Goal: Task Accomplishment & Management: Complete application form

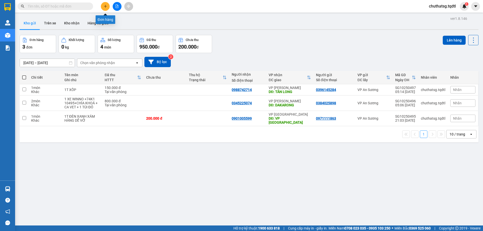
click at [104, 5] on icon "plus" at bounding box center [106, 7] width 4 height 4
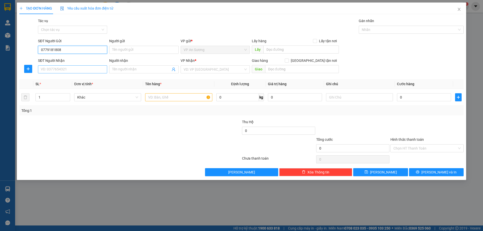
type input "0779181808"
click at [69, 71] on input "SĐT Người Nhận" at bounding box center [72, 69] width 69 height 8
type input "0845126756"
click at [205, 68] on input "search" at bounding box center [214, 70] width 60 height 8
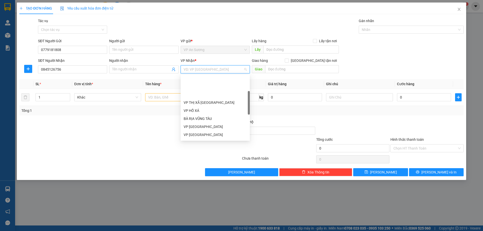
scroll to position [50, 0]
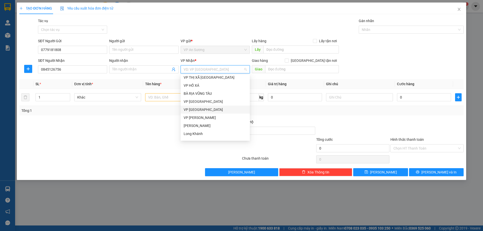
click at [215, 110] on div "VP [GEOGRAPHIC_DATA]" at bounding box center [215, 110] width 63 height 6
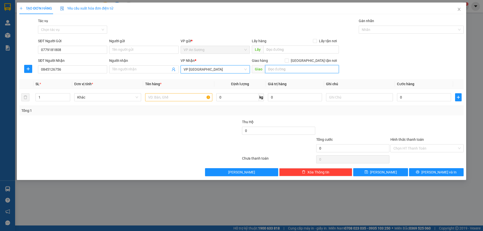
click at [295, 69] on input "text" at bounding box center [302, 69] width 74 height 8
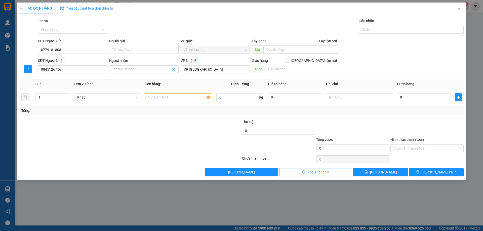
click at [332, 174] on button "Xóa Thông tin" at bounding box center [315, 172] width 73 height 8
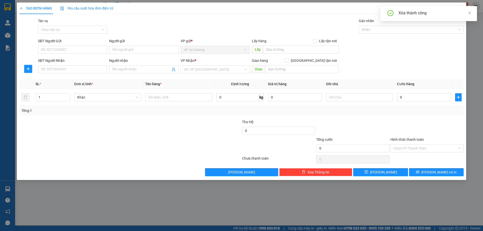
click at [470, 10] on div "Xóa thành công" at bounding box center [429, 13] width 97 height 15
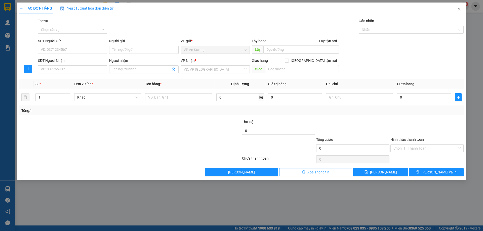
click at [321, 172] on span "Xóa Thông tin" at bounding box center [319, 173] width 22 height 6
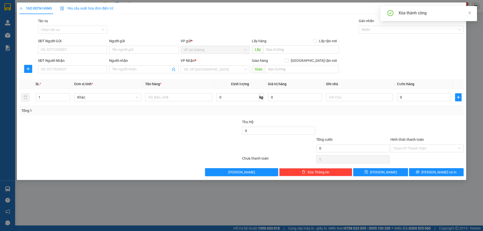
drag, startPoint x: 399, startPoint y: 61, endPoint x: 396, endPoint y: 61, distance: 2.8
click at [398, 61] on div "SĐT Người Nhận VD: 0377654321 Người nhận Tên người nhận VP Nhận * VD: VP [GEOGR…" at bounding box center [251, 67] width 428 height 18
click at [374, 66] on div "SĐT Người Nhận VD: 0377654321 Người nhận Tên người nhận VP Nhận * VD: VP [GEOGR…" at bounding box center [251, 67] width 428 height 18
click at [458, 9] on icon "close" at bounding box center [459, 9] width 4 height 4
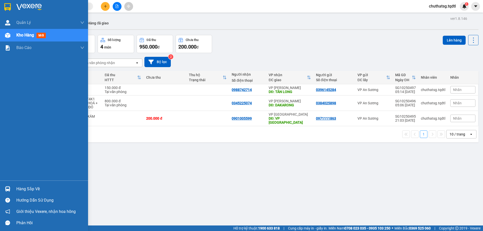
click at [23, 32] on div "Kho hàng mới" at bounding box center [50, 35] width 68 height 13
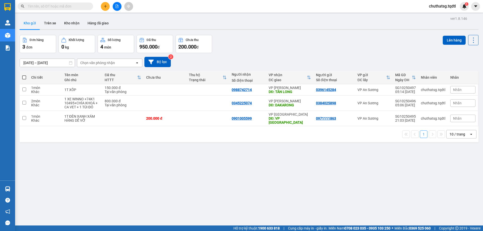
click at [455, 132] on div "10 / trang" at bounding box center [458, 134] width 16 height 5
click at [451, 186] on span "100 / trang" at bounding box center [456, 186] width 18 height 5
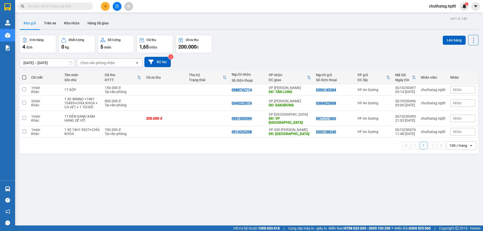
click at [60, 6] on input "text" at bounding box center [57, 7] width 59 height 6
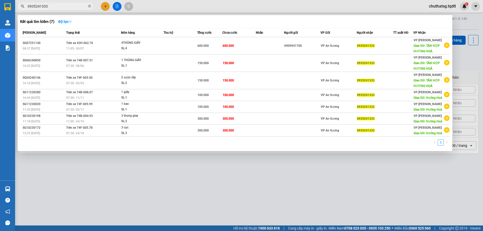
click at [62, 5] on input "0935241333" at bounding box center [57, 7] width 59 height 6
type input "0"
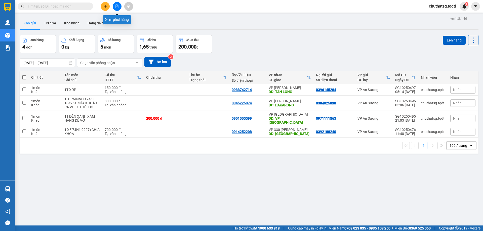
click at [117, 4] on button at bounding box center [117, 6] width 9 height 9
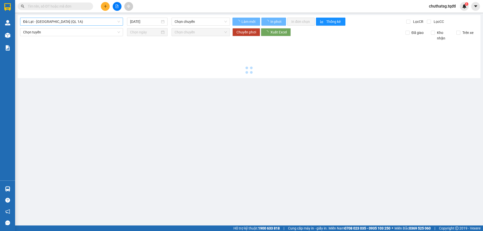
type input "[DATE]"
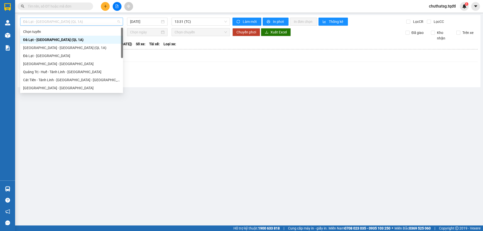
click at [81, 22] on span "Đà Lạt - [GEOGRAPHIC_DATA] (QL 1A)" at bounding box center [71, 22] width 97 height 8
drag, startPoint x: 41, startPoint y: 86, endPoint x: 41, endPoint y: 83, distance: 3.3
click at [41, 85] on div "[GEOGRAPHIC_DATA] - [GEOGRAPHIC_DATA]" at bounding box center [71, 88] width 97 height 6
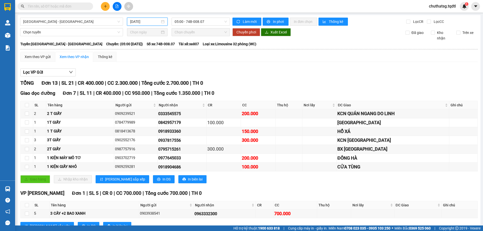
click at [151, 19] on input "[DATE]" at bounding box center [145, 22] width 30 height 6
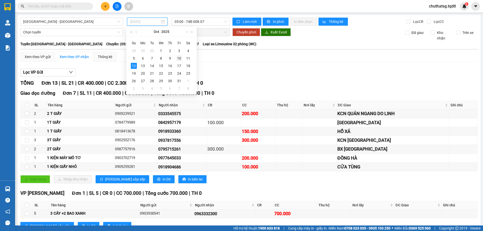
click at [178, 57] on div "10" at bounding box center [179, 58] width 6 height 6
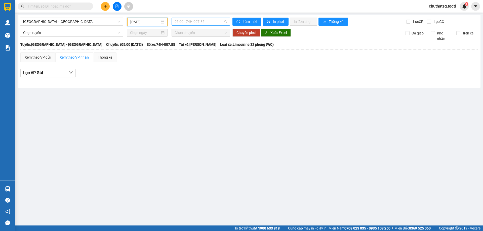
click at [210, 20] on span "05:00 - 74H-007.85" at bounding box center [201, 22] width 52 height 8
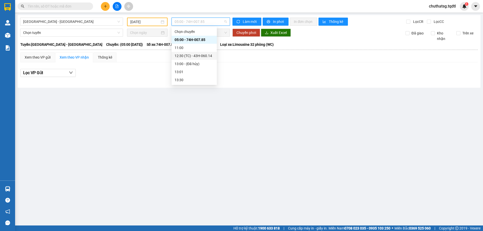
click at [195, 55] on div "12:30 (TC) - 43H-060.14" at bounding box center [194, 56] width 39 height 6
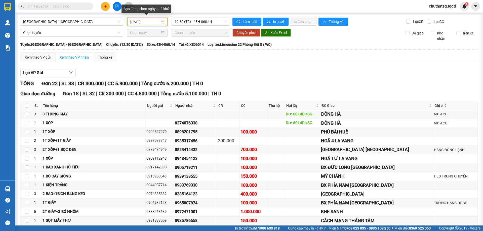
click at [153, 20] on input "[DATE]" at bounding box center [144, 22] width 29 height 6
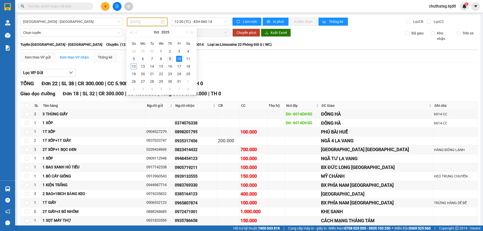
click at [169, 58] on div "9" at bounding box center [170, 59] width 6 height 6
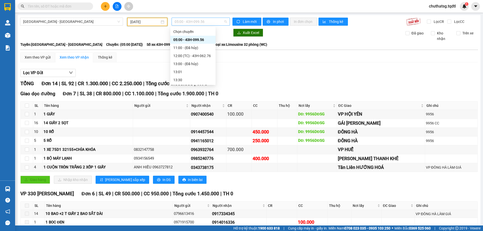
click at [211, 22] on span "05:00 - 43H-099.56" at bounding box center [201, 22] width 52 height 8
click at [246, 78] on div "Lọc VP Gửi TỔNG Đơn 14 | SL 92 | CR 1.300.000 | CC 2.250.000 | Tổng cước 3.550…" at bounding box center [249, 196] width 458 height 261
click at [208, 19] on span "05:00 - 43H-099.56" at bounding box center [201, 22] width 52 height 8
click at [194, 54] on div "12:00 (TC) - 43H-062.76" at bounding box center [192, 56] width 39 height 6
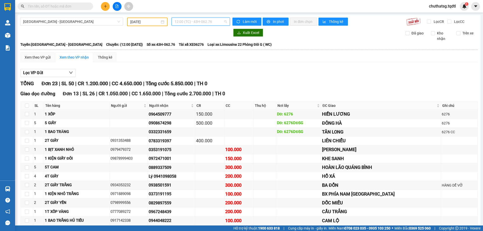
click at [214, 22] on span "12:00 (TC) - 43H-062.76" at bounding box center [201, 22] width 52 height 8
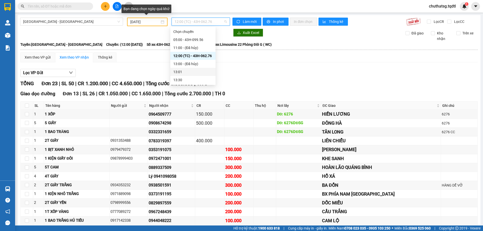
click at [157, 20] on input "[DATE]" at bounding box center [144, 22] width 29 height 6
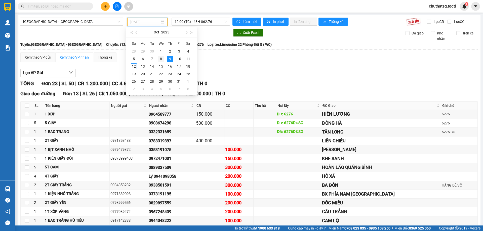
click at [160, 58] on div "8" at bounding box center [161, 59] width 6 height 6
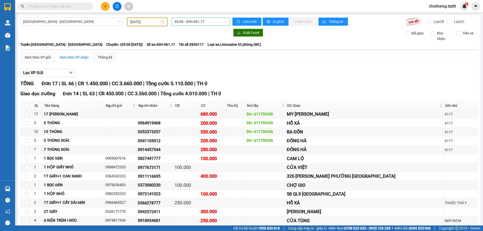
click at [216, 20] on span "05:00 - 43H-061.17" at bounding box center [201, 22] width 52 height 8
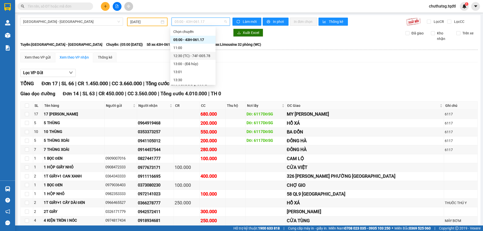
click at [210, 55] on div "12:30 (TC) - 74F-005.78" at bounding box center [192, 56] width 39 height 6
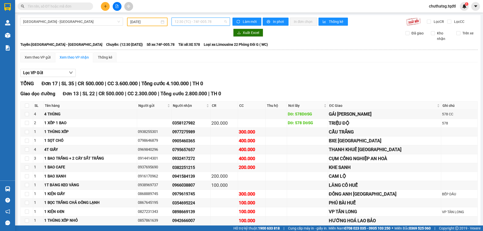
click at [213, 20] on span "12:30 (TC) - 74F-005.78" at bounding box center [201, 22] width 52 height 8
click at [155, 20] on input "[DATE]" at bounding box center [144, 22] width 29 height 6
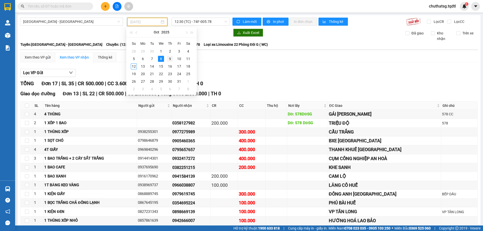
click at [169, 57] on div "9" at bounding box center [170, 59] width 6 height 6
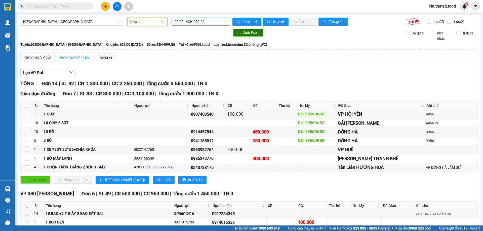
click at [211, 19] on span "05:00 - 43H-099.56" at bounding box center [201, 22] width 52 height 8
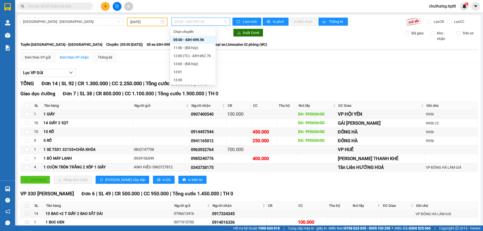
click at [152, 21] on input "[DATE]" at bounding box center [144, 22] width 29 height 6
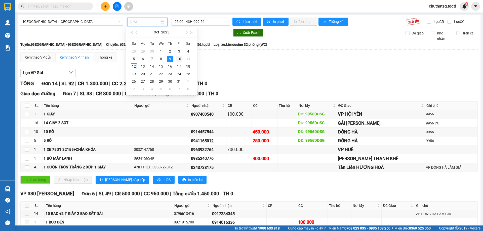
click at [177, 58] on div "10" at bounding box center [179, 59] width 6 height 6
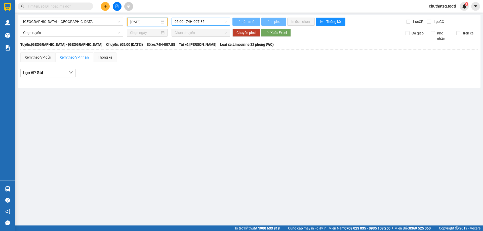
click at [213, 22] on span "05:00 - 74H-007.85" at bounding box center [201, 22] width 52 height 8
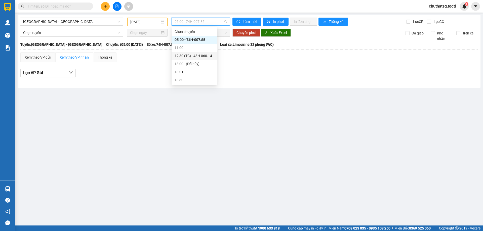
click at [200, 56] on div "12:30 (TC) - 43H-060.14" at bounding box center [194, 56] width 39 height 6
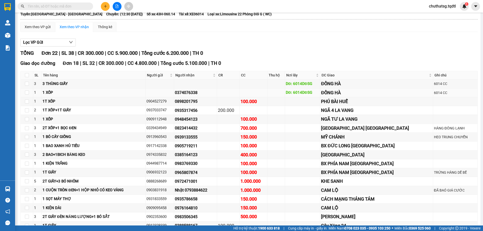
scroll to position [5, 0]
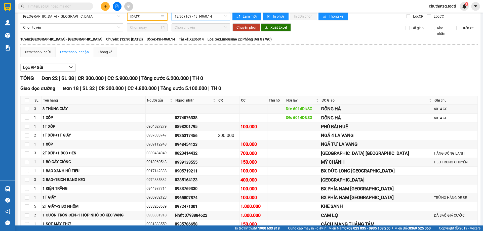
click at [217, 14] on span "12:30 (TC) - 43H-060.14" at bounding box center [201, 17] width 52 height 8
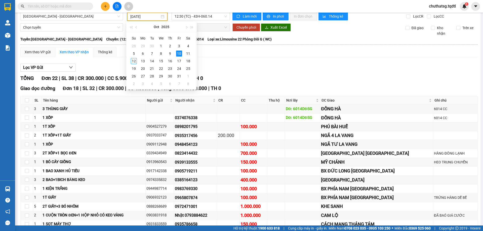
click at [155, 17] on input "[DATE]" at bounding box center [144, 17] width 29 height 6
click at [187, 53] on div "11" at bounding box center [188, 54] width 6 height 6
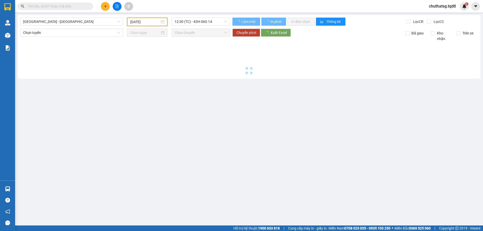
scroll to position [0, 0]
type input "[DATE]"
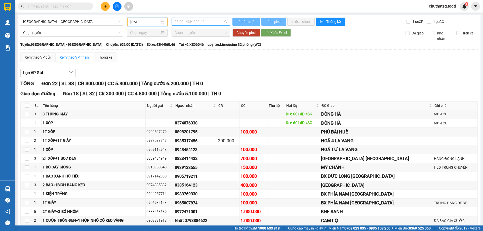
click at [220, 22] on span "05:00 - 43H-060.46" at bounding box center [201, 22] width 52 height 8
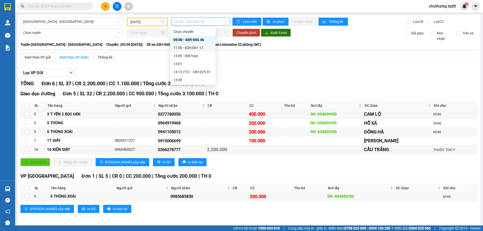
click at [202, 47] on div "11:00 - 43H-061.17" at bounding box center [192, 48] width 39 height 6
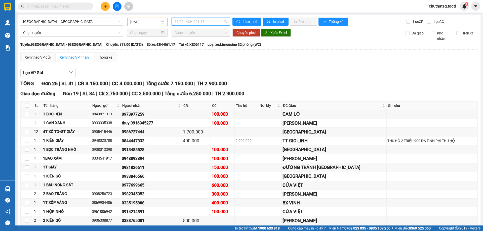
click at [211, 19] on span "11:00 - 43H-061.17" at bounding box center [201, 22] width 52 height 8
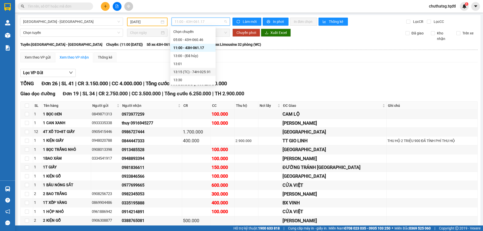
click at [197, 71] on div "13:15 (TC) - 74H-025.91" at bounding box center [192, 72] width 39 height 6
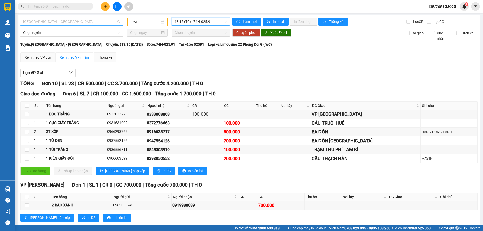
click at [83, 21] on span "[GEOGRAPHIC_DATA] - [GEOGRAPHIC_DATA]" at bounding box center [71, 22] width 97 height 8
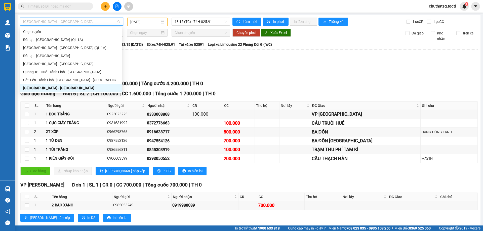
type input "b"
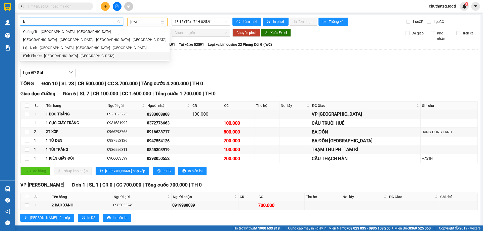
click at [56, 55] on div "Bình Phước - [GEOGRAPHIC_DATA] - [GEOGRAPHIC_DATA]" at bounding box center [94, 56] width 143 height 6
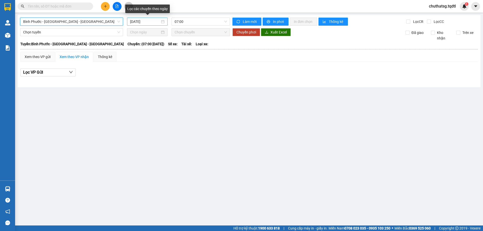
click at [154, 22] on input "[DATE]" at bounding box center [145, 22] width 30 height 6
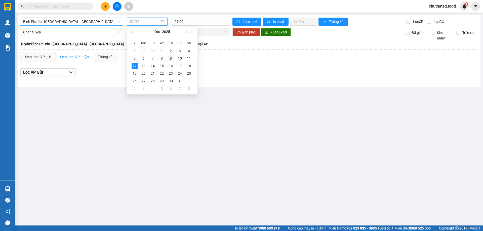
click at [171, 59] on div "9" at bounding box center [171, 58] width 6 height 6
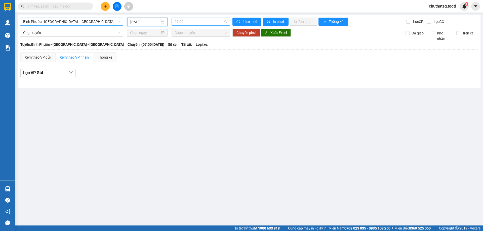
click at [199, 21] on span "07:00" at bounding box center [201, 22] width 52 height 8
click at [194, 53] on div "07:30 - 74B-007.51" at bounding box center [194, 56] width 39 height 6
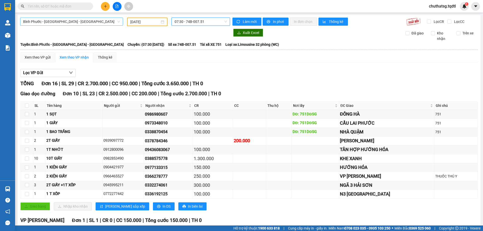
click at [217, 22] on span "07:30 - 74B-007.51" at bounding box center [201, 22] width 52 height 8
click at [155, 21] on input "[DATE]" at bounding box center [144, 22] width 29 height 6
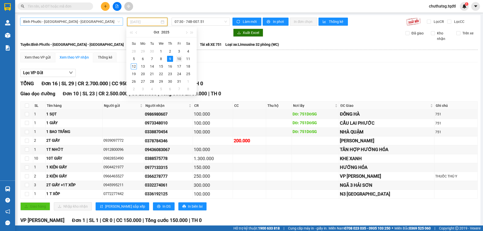
click at [179, 58] on div "10" at bounding box center [179, 59] width 6 height 6
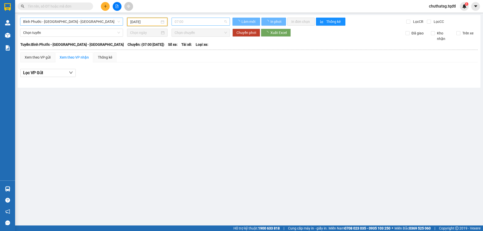
click at [215, 21] on span "07:00" at bounding box center [201, 22] width 52 height 8
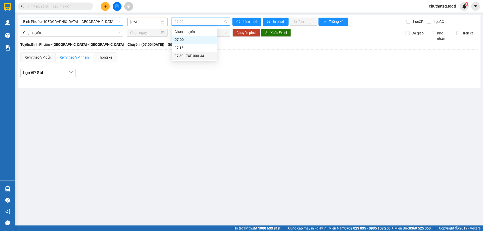
click at [196, 56] on div "07:30 - 74F-000.34" at bounding box center [194, 56] width 39 height 6
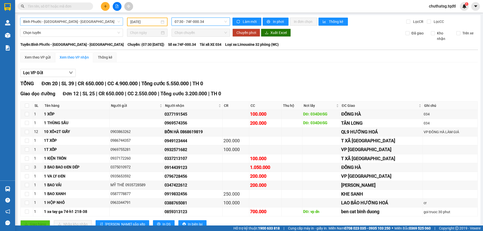
click at [207, 22] on span "07:30 - 74F-000.34" at bounding box center [201, 22] width 52 height 8
click at [207, 21] on span "07:30 - 74F-000.34" at bounding box center [201, 22] width 52 height 8
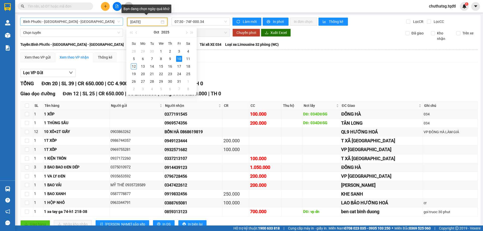
click at [155, 20] on input "[DATE]" at bounding box center [144, 22] width 29 height 6
click at [189, 59] on div "11" at bounding box center [188, 59] width 6 height 6
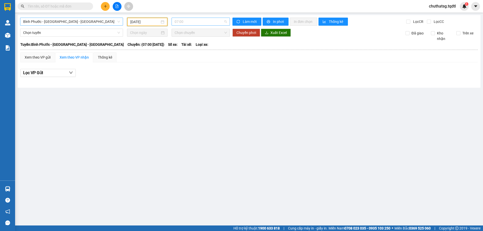
click at [216, 22] on span "07:00" at bounding box center [201, 22] width 52 height 8
click at [197, 55] on div "07:30 - 74H-007.38" at bounding box center [194, 56] width 39 height 6
click at [210, 24] on span "07:30 - 74H-007.38" at bounding box center [201, 22] width 52 height 8
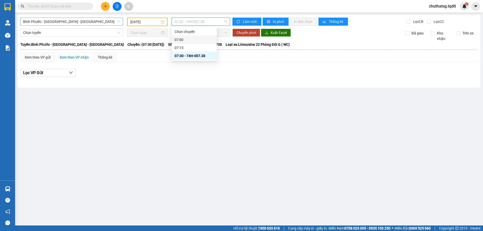
click at [155, 20] on input "[DATE]" at bounding box center [144, 22] width 29 height 6
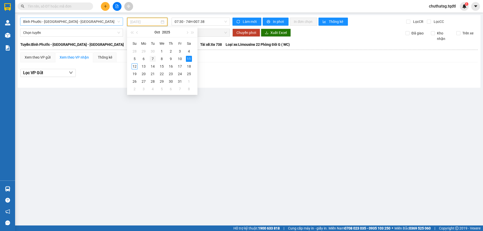
click at [153, 59] on div "7" at bounding box center [153, 59] width 6 height 6
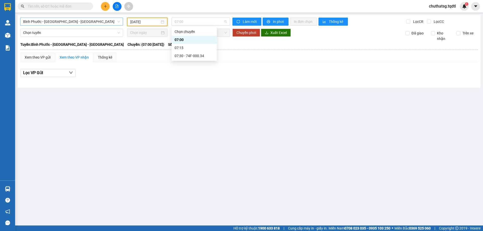
drag, startPoint x: 210, startPoint y: 24, endPoint x: 204, endPoint y: 32, distance: 9.7
click at [210, 25] on span "07:00" at bounding box center [201, 22] width 52 height 8
click at [196, 57] on div "07:30 - 74F-000.34" at bounding box center [194, 56] width 39 height 6
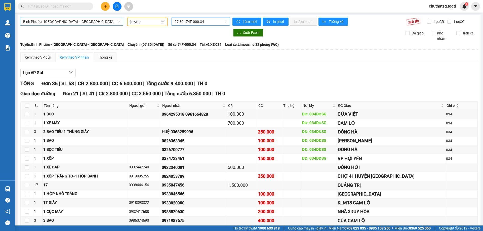
click at [213, 21] on span "07:30 - 74F-000.34" at bounding box center [201, 22] width 52 height 8
click at [154, 22] on input "[DATE]" at bounding box center [144, 22] width 29 height 6
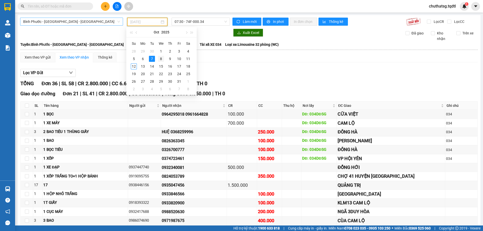
click at [159, 59] on div "8" at bounding box center [161, 59] width 6 height 6
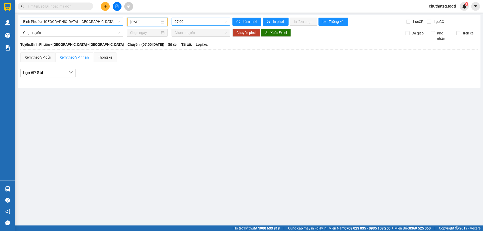
click at [203, 21] on span "07:00" at bounding box center [201, 22] width 52 height 8
click at [196, 54] on div "07:30 - 74B-008.07" at bounding box center [194, 56] width 39 height 6
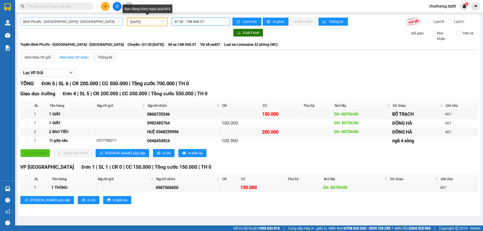
click at [154, 22] on input "[DATE]" at bounding box center [144, 22] width 29 height 6
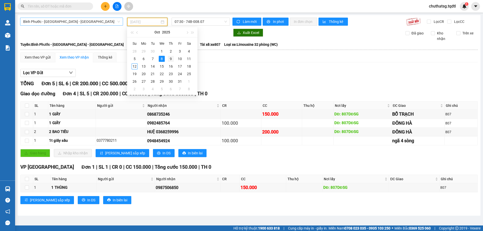
click at [170, 59] on div "9" at bounding box center [171, 59] width 6 height 6
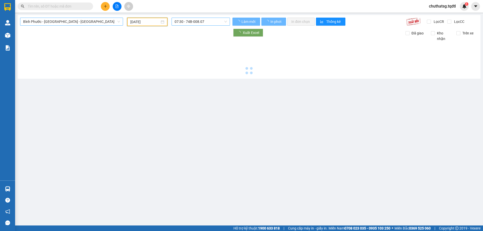
type input "[DATE]"
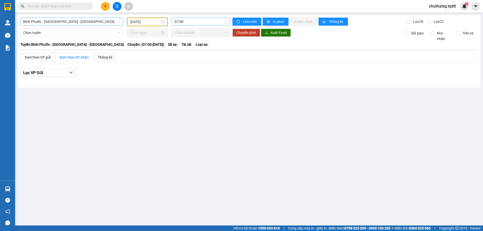
click at [206, 21] on span "07:00" at bounding box center [201, 22] width 52 height 8
click at [193, 55] on div "07:30 - 74B-007.51" at bounding box center [194, 56] width 39 height 6
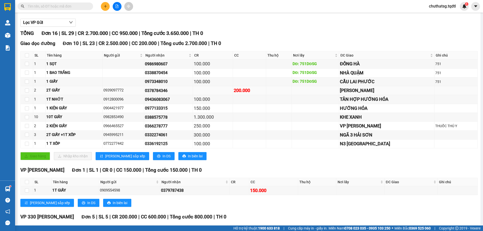
scroll to position [76, 0]
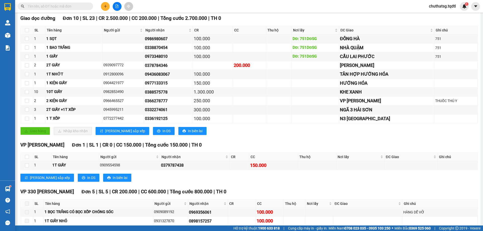
click at [67, 10] on span at bounding box center [56, 7] width 76 height 8
click at [70, 5] on input "text" at bounding box center [57, 7] width 59 height 6
click at [61, 6] on input "text" at bounding box center [57, 7] width 59 height 6
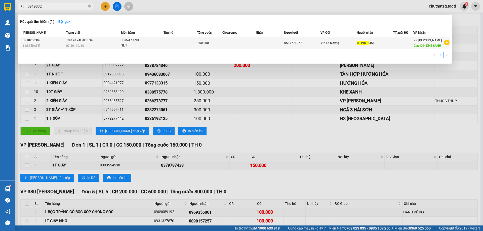
type input "0919832"
click at [97, 40] on td "Trên xe 74F-000.34 07:30 [DATE]" at bounding box center [93, 43] width 56 height 12
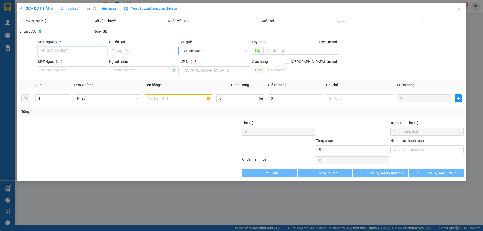
type input "0587778877"
type input "0919832456"
type input "KHE SANH"
type input "250.000"
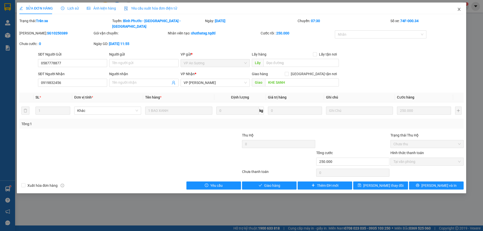
click at [459, 6] on span "Close" at bounding box center [459, 10] width 14 height 14
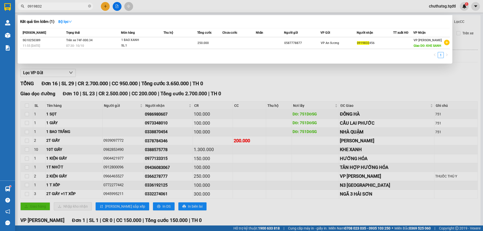
click at [63, 6] on input "0919832" at bounding box center [57, 7] width 59 height 6
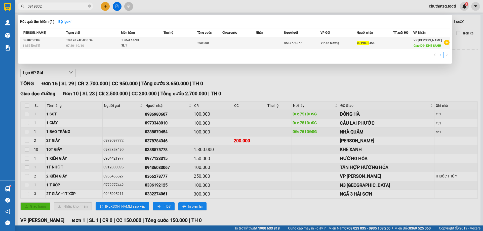
click at [165, 40] on td at bounding box center [181, 43] width 34 height 12
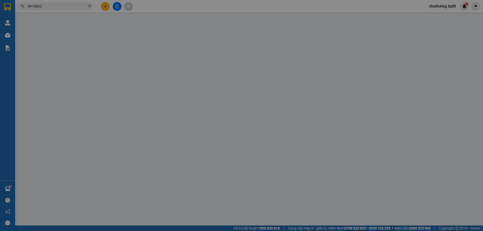
type input "0587778877"
type input "0919832456"
type input "KHE SANH"
type input "250.000"
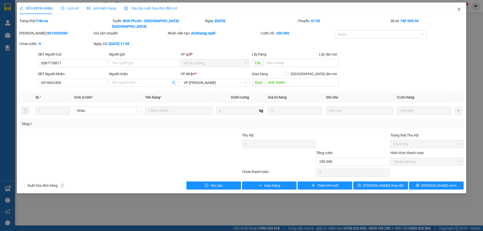
click at [459, 9] on icon "close" at bounding box center [459, 9] width 4 height 4
